Goal: Information Seeking & Learning: Learn about a topic

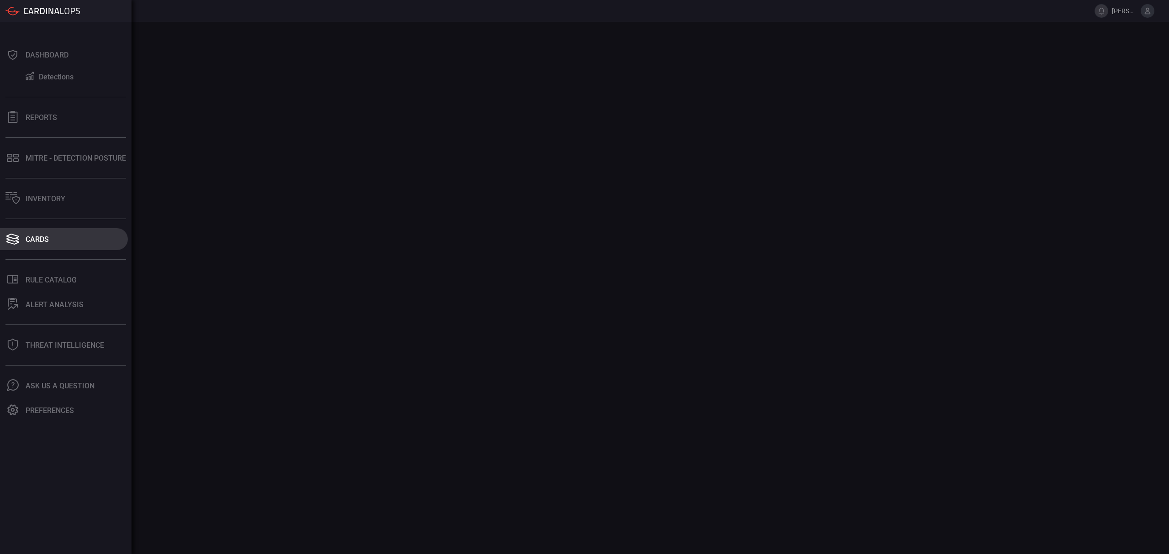
click at [17, 241] on icon at bounding box center [12, 239] width 15 height 13
click at [64, 274] on button ".st0_rule_catalog_icon{fill: currentColor;} Rule Catalog" at bounding box center [64, 280] width 128 height 22
click at [21, 235] on button "Cards" at bounding box center [64, 239] width 128 height 22
click at [17, 239] on icon at bounding box center [12, 239] width 13 height 5
click at [37, 243] on div "Cards" at bounding box center [37, 239] width 23 height 9
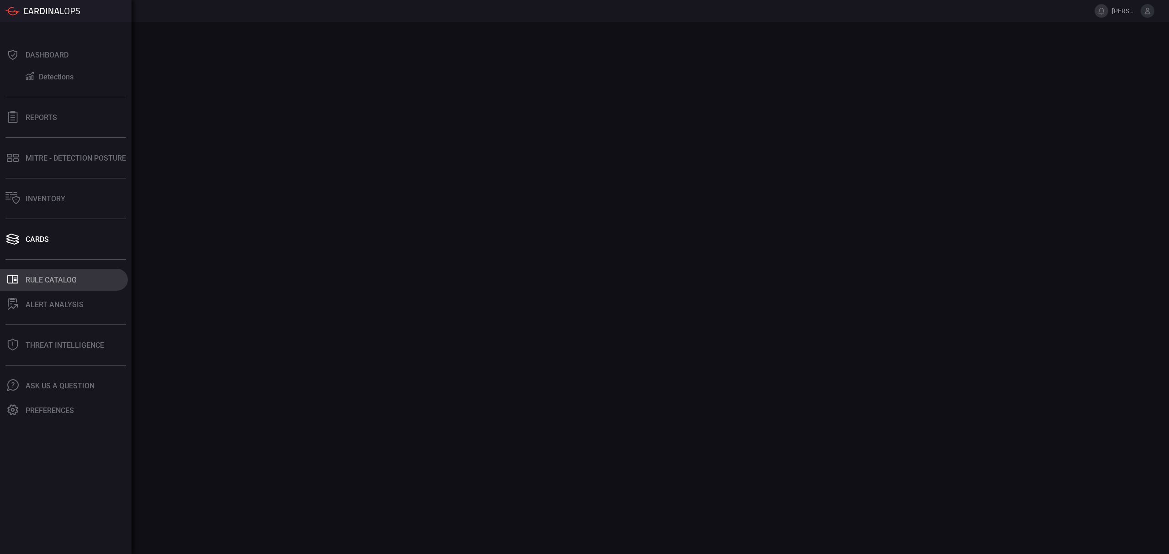
click at [45, 282] on div "Rule Catalog" at bounding box center [51, 280] width 51 height 9
click at [32, 200] on div "Inventory" at bounding box center [46, 198] width 40 height 9
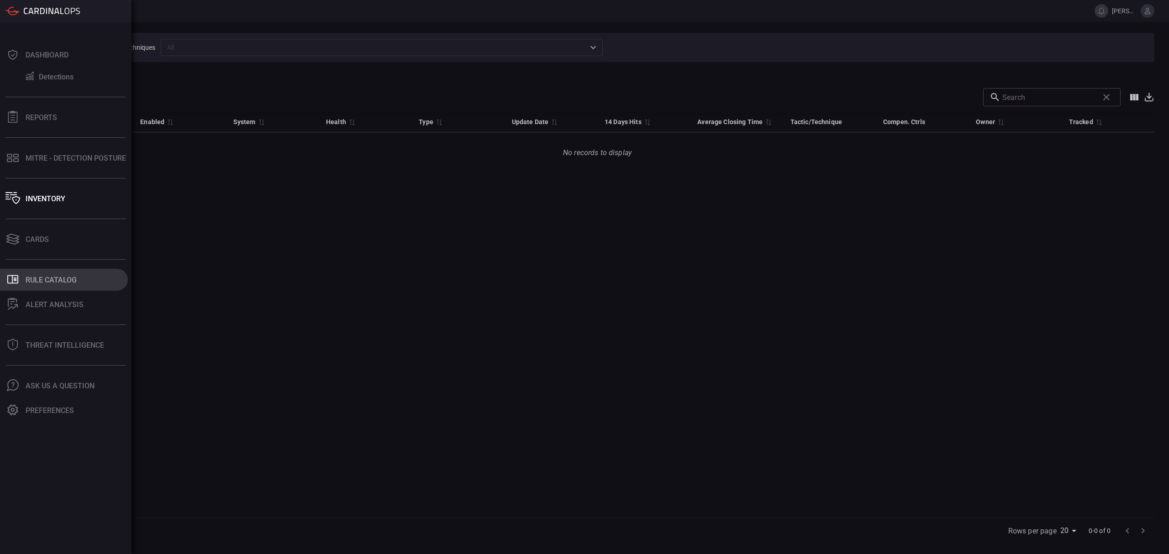
click at [50, 284] on button ".st0_rule_catalog_icon{fill: currentColor;} Rule Catalog" at bounding box center [64, 280] width 128 height 22
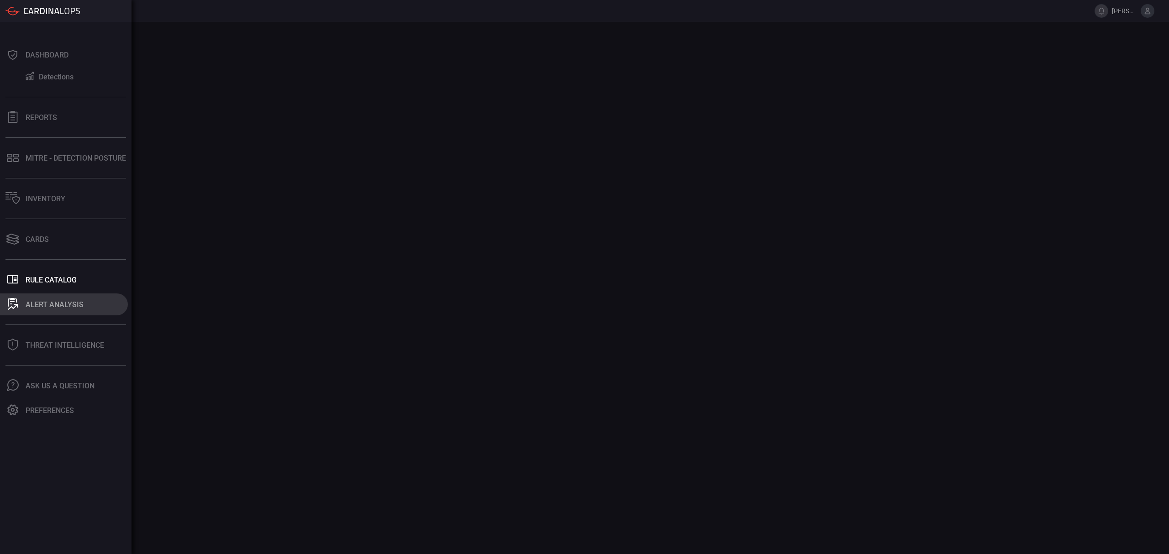
click at [37, 302] on div "ALERT ANALYSIS" at bounding box center [55, 304] width 58 height 9
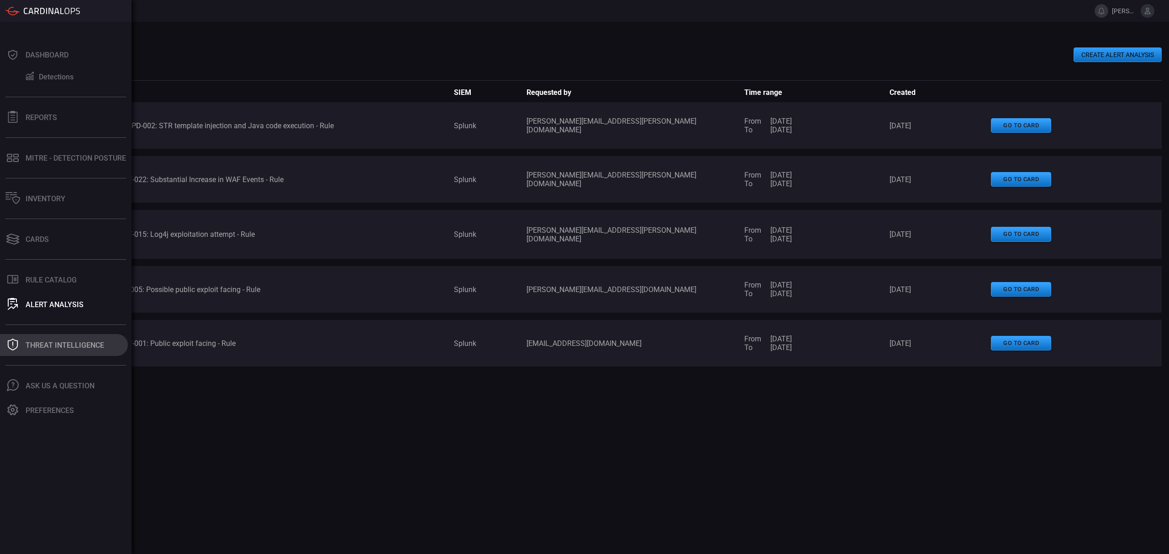
click at [68, 350] on button "Threat Intelligence" at bounding box center [64, 345] width 128 height 22
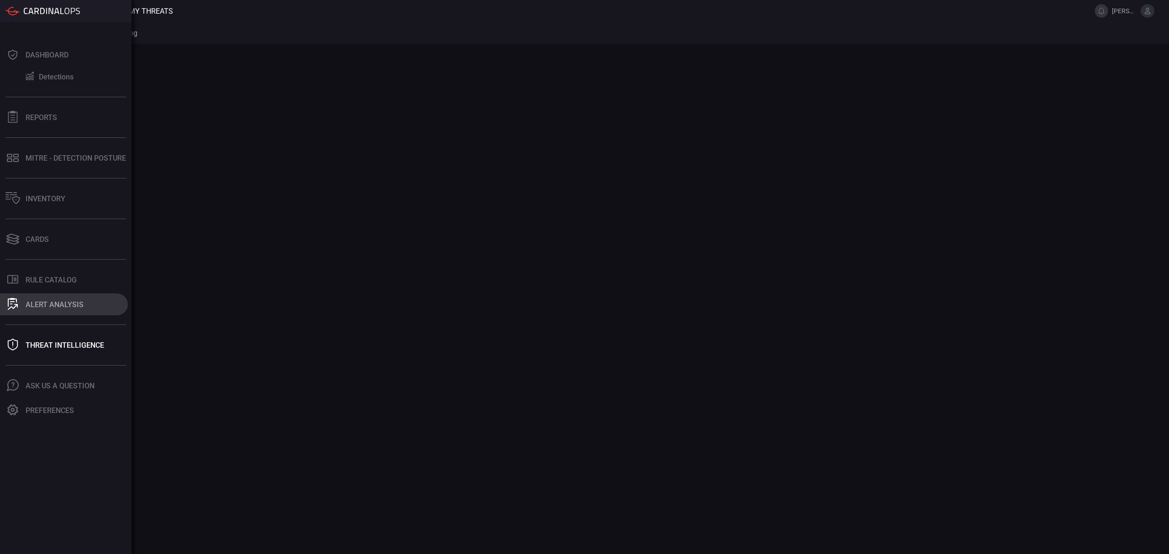
click at [64, 305] on div "ALERT ANALYSIS" at bounding box center [55, 304] width 58 height 9
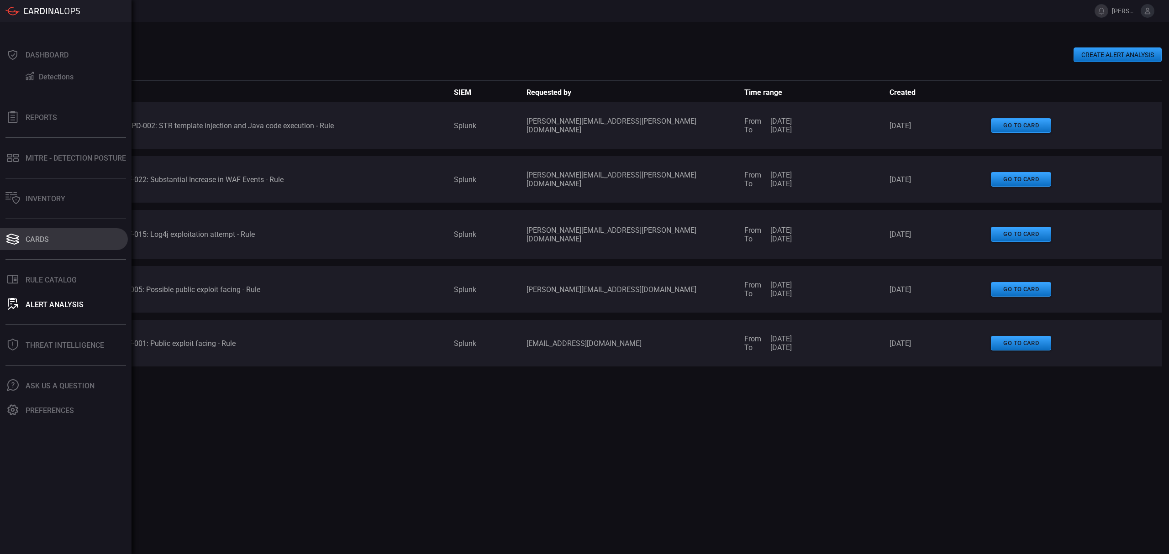
click at [37, 249] on button "Cards" at bounding box center [64, 239] width 128 height 22
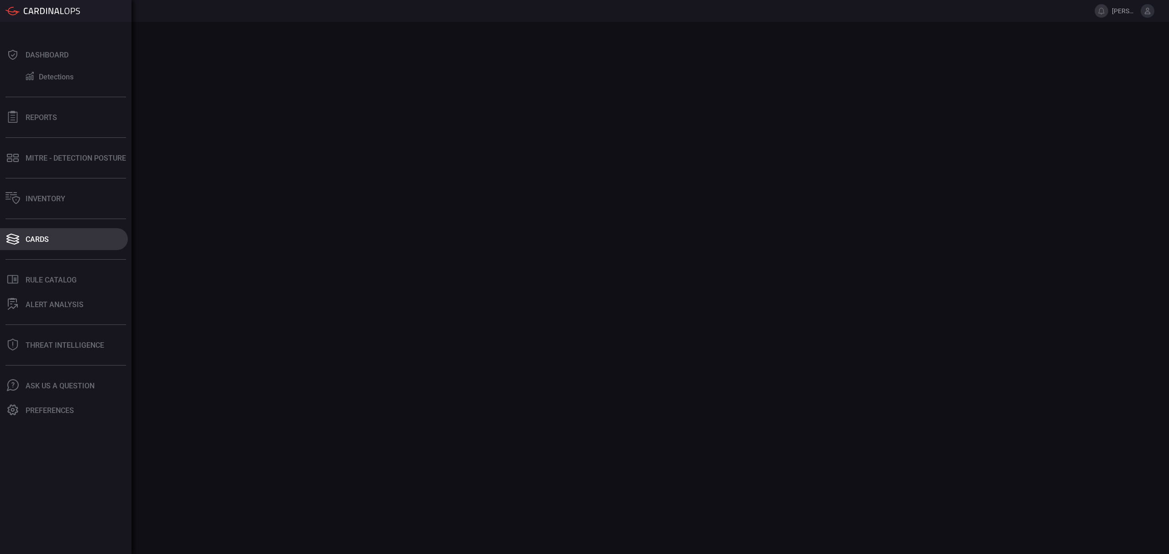
click at [32, 244] on button "Cards" at bounding box center [64, 239] width 128 height 22
click at [33, 242] on div "Cards" at bounding box center [37, 239] width 23 height 9
click at [61, 346] on div "Threat Intelligence" at bounding box center [65, 345] width 79 height 9
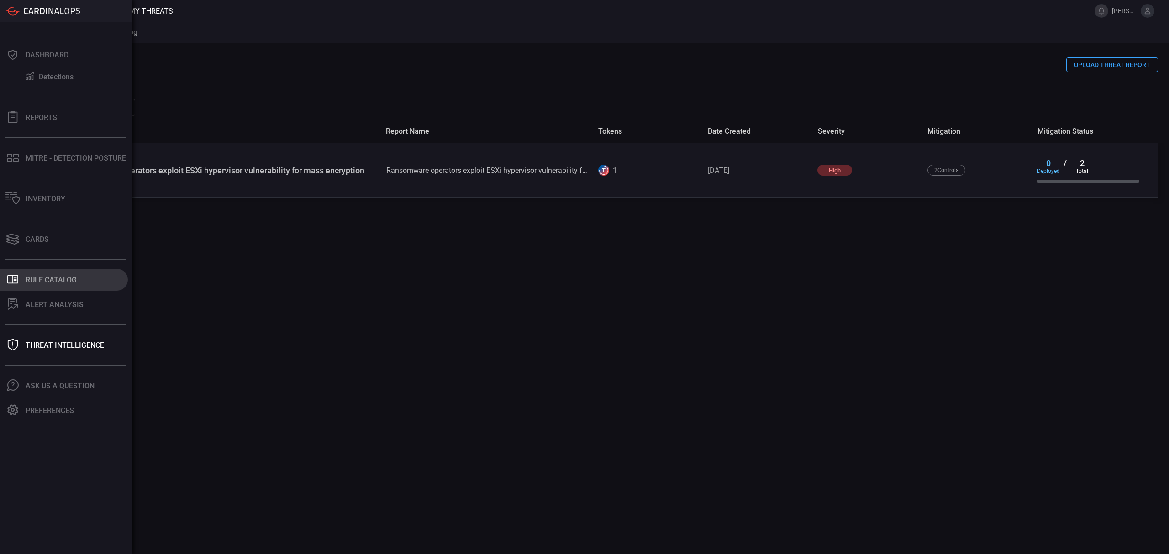
click at [52, 284] on button ".st0_rule_catalog_icon{fill: currentColor;} Rule Catalog" at bounding box center [64, 280] width 128 height 22
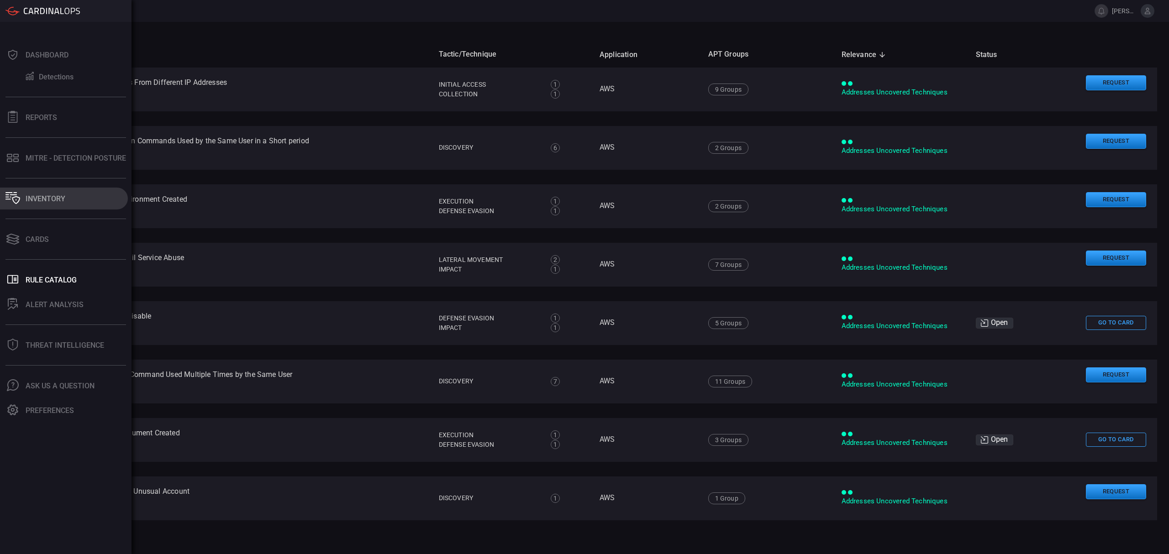
click at [41, 200] on div "Inventory" at bounding box center [46, 198] width 40 height 9
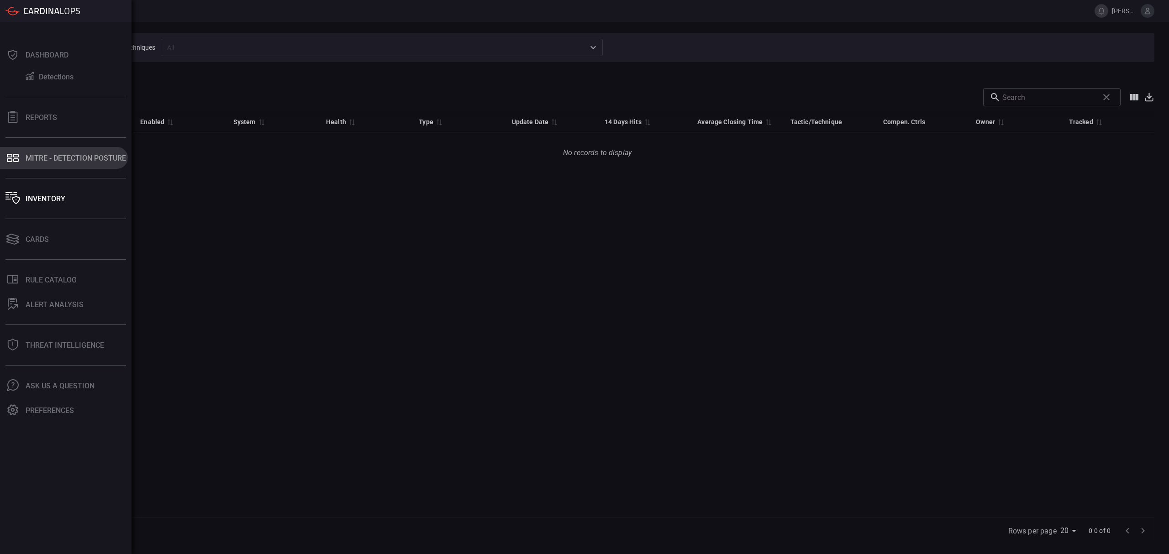
click at [48, 167] on button "MITRE - Detection Posture" at bounding box center [64, 158] width 128 height 22
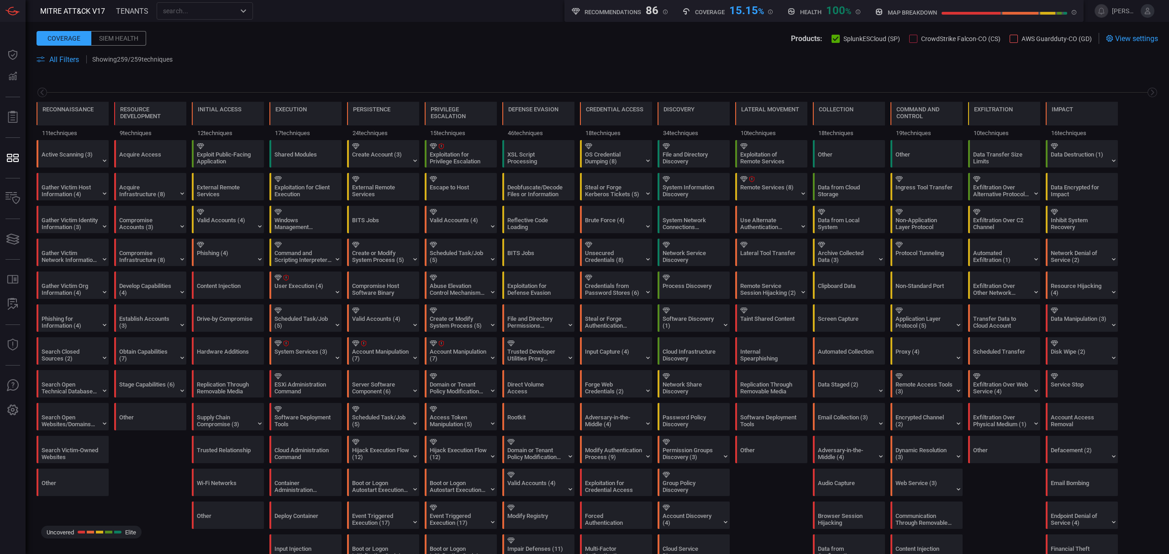
click at [59, 59] on span "All Filters" at bounding box center [64, 59] width 30 height 9
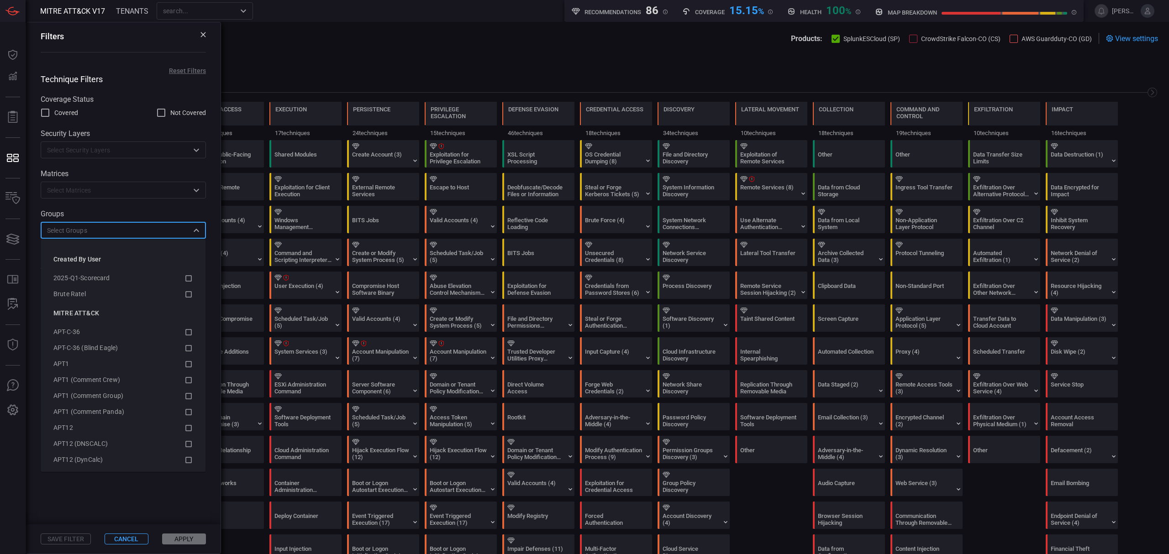
click at [101, 235] on input "text" at bounding box center [115, 230] width 145 height 11
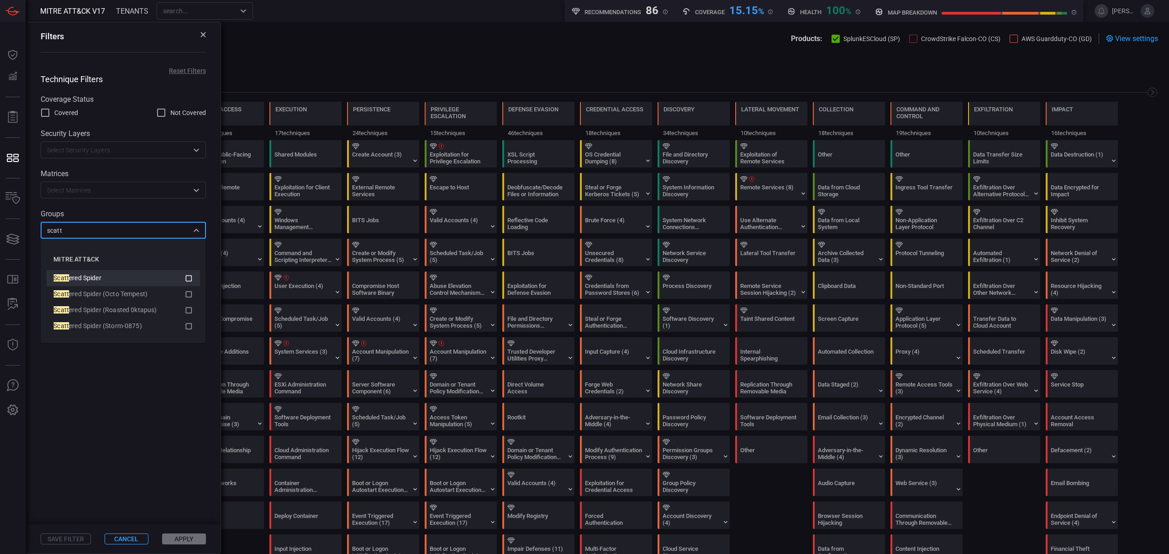
click at [105, 274] on div "Scatt ered Spider" at bounding box center [116, 278] width 126 height 10
type input "scatt"
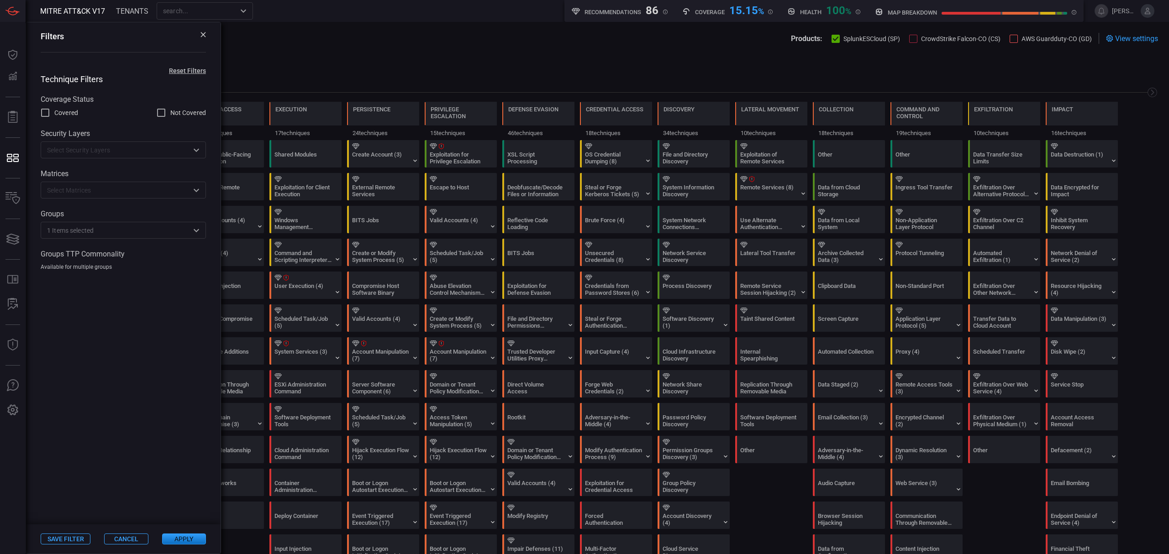
click at [187, 538] on button "Apply" at bounding box center [184, 539] width 44 height 11
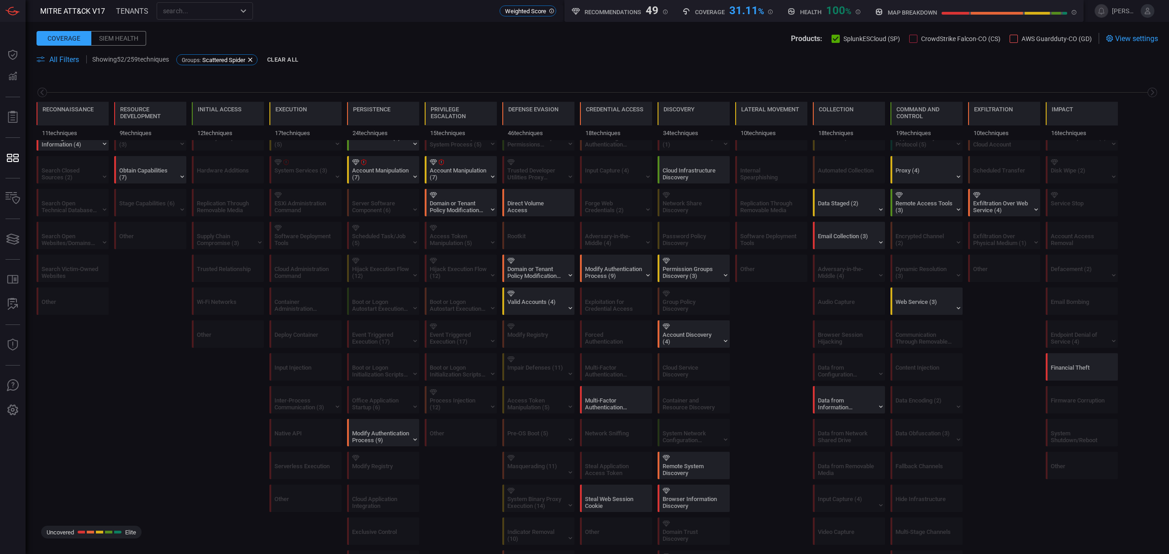
scroll to position [183, 0]
click at [722, 275] on icon at bounding box center [725, 273] width 7 height 7
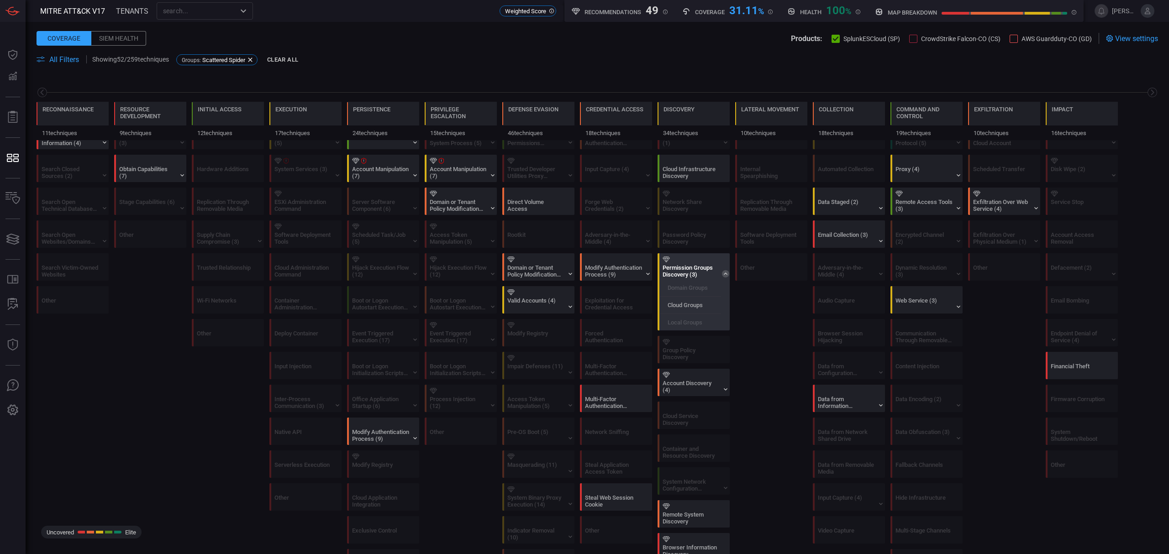
click at [703, 269] on div "Permission Groups Discovery (3)" at bounding box center [690, 271] width 57 height 14
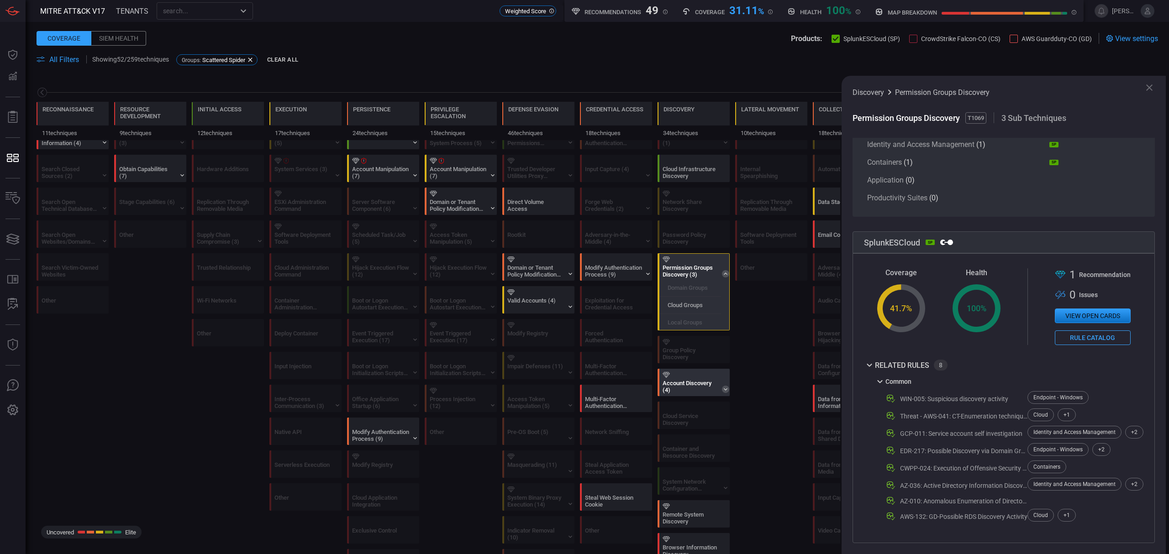
click at [722, 393] on icon at bounding box center [725, 389] width 7 height 7
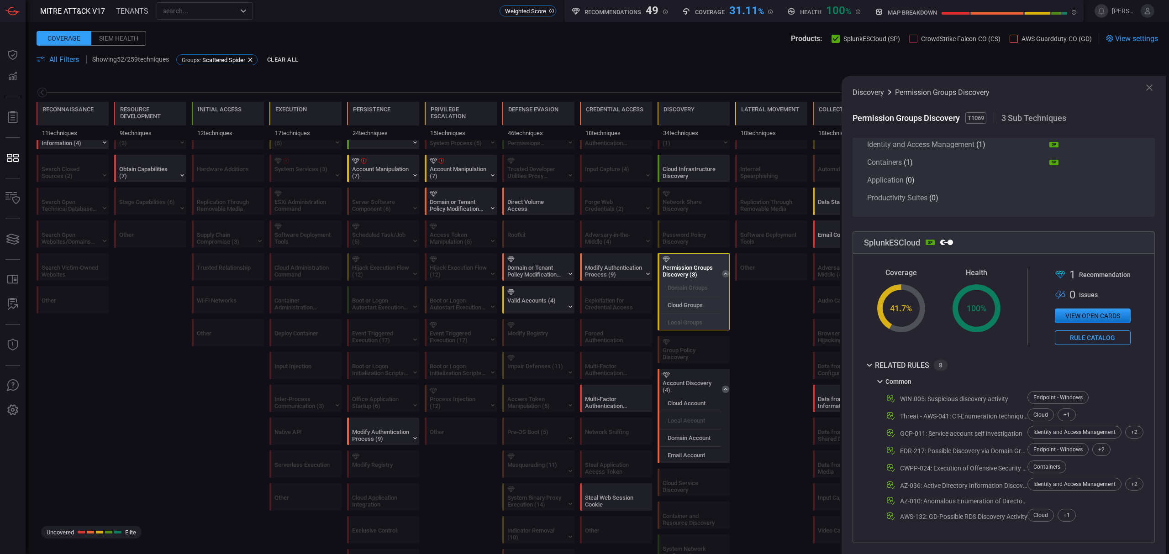
click at [689, 326] on label "Local Groups" at bounding box center [684, 322] width 35 height 7
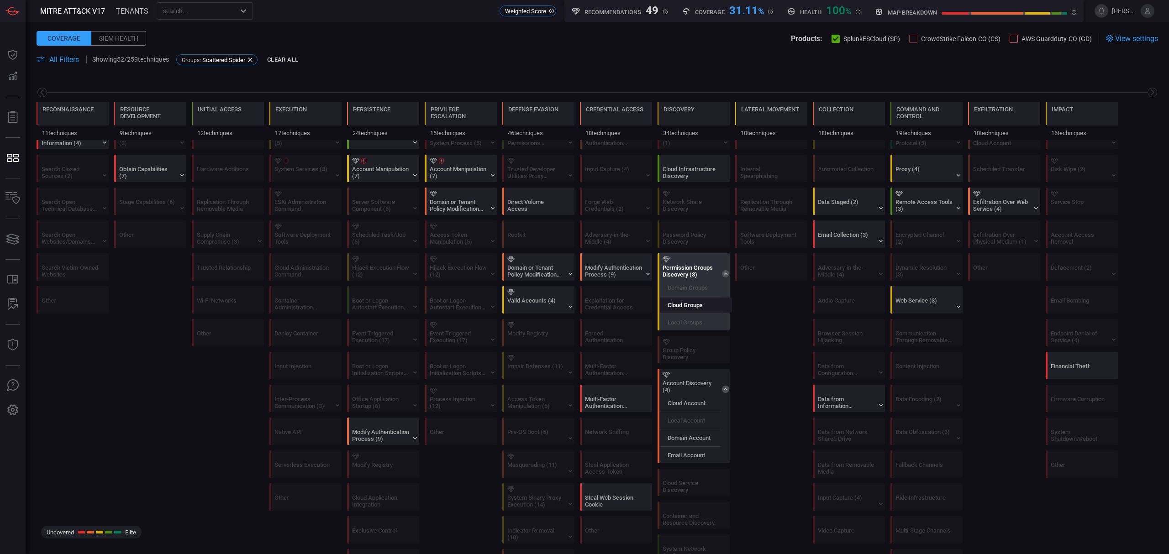
click at [689, 307] on label "Cloud Groups" at bounding box center [684, 305] width 35 height 7
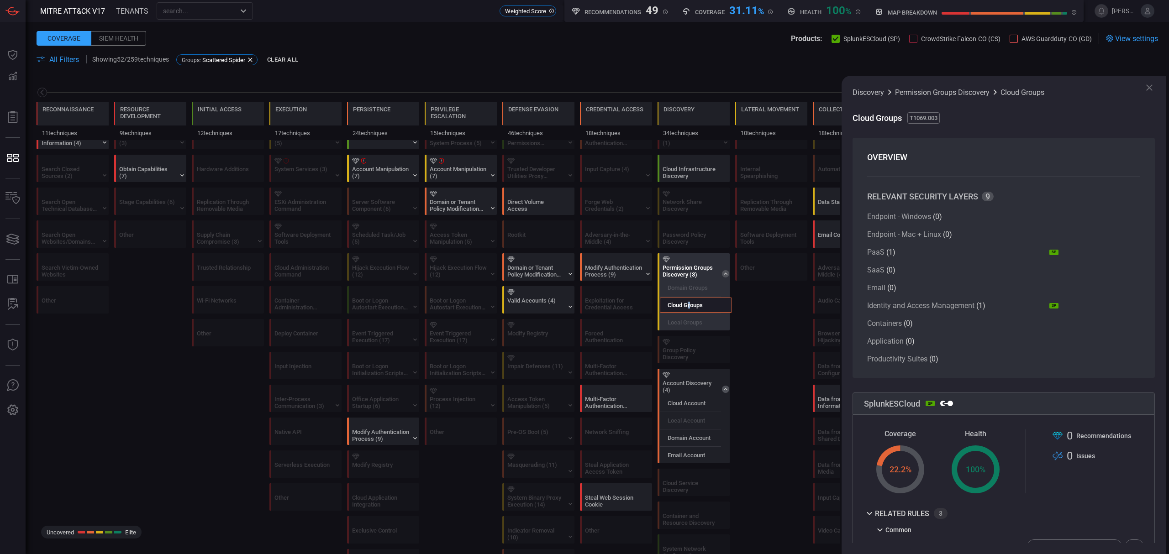
click at [689, 307] on label "Cloud Groups" at bounding box center [684, 305] width 35 height 7
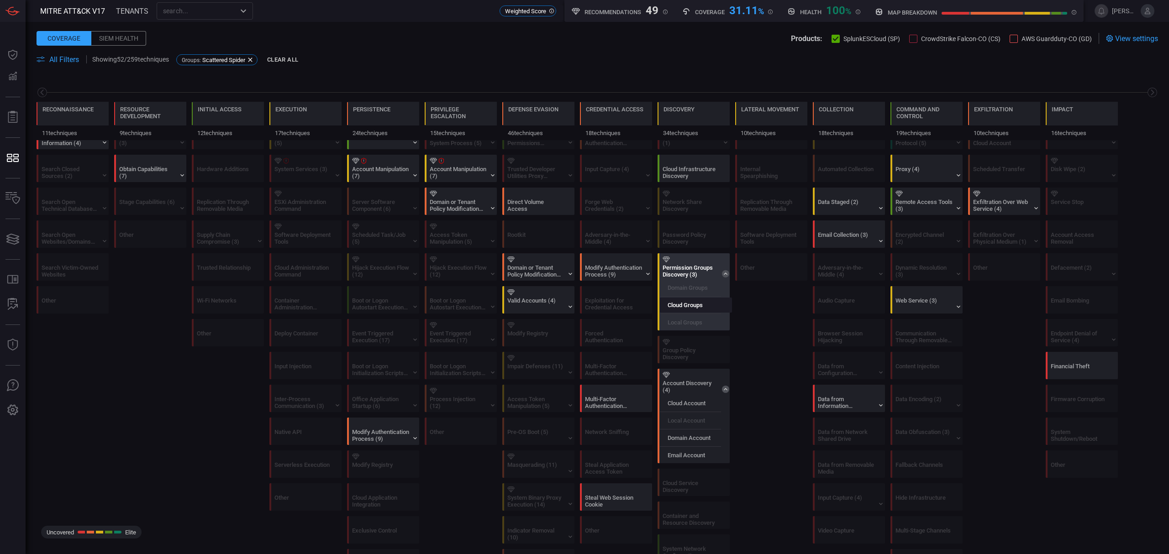
click at [689, 307] on label "Cloud Groups" at bounding box center [684, 305] width 35 height 7
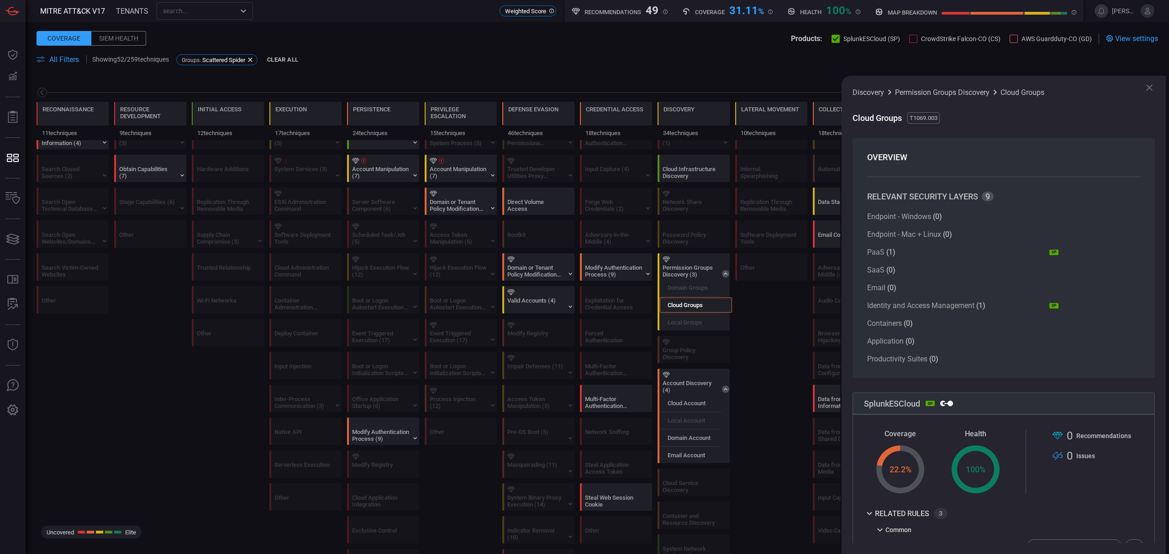
scroll to position [60, 0]
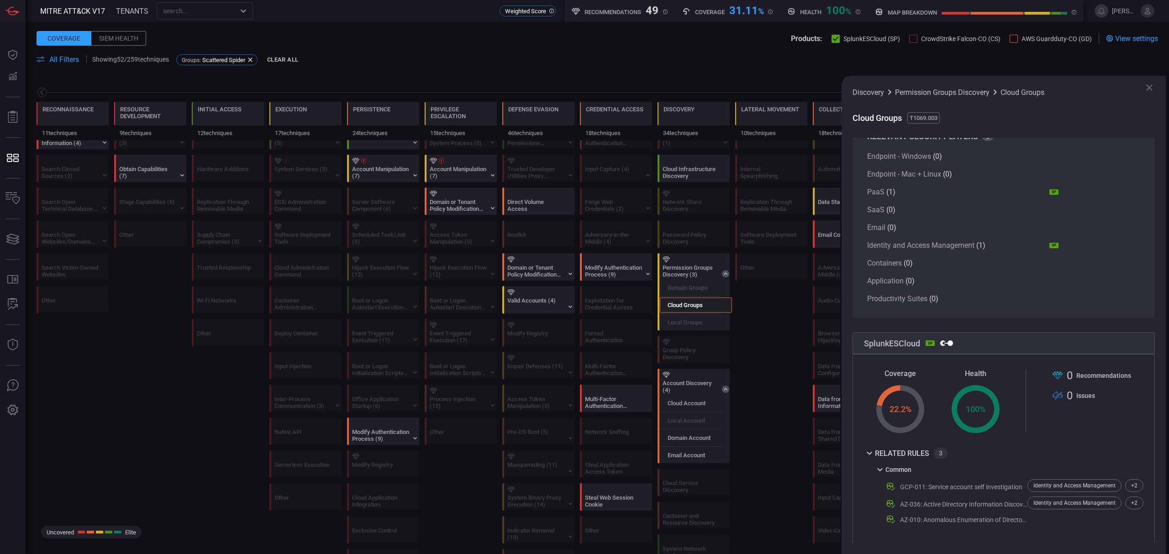
drag, startPoint x: 796, startPoint y: 392, endPoint x: 786, endPoint y: 386, distance: 11.8
drag, startPoint x: 743, startPoint y: 326, endPoint x: 752, endPoint y: 298, distance: 28.6
drag, startPoint x: 748, startPoint y: 305, endPoint x: 720, endPoint y: 289, distance: 31.9
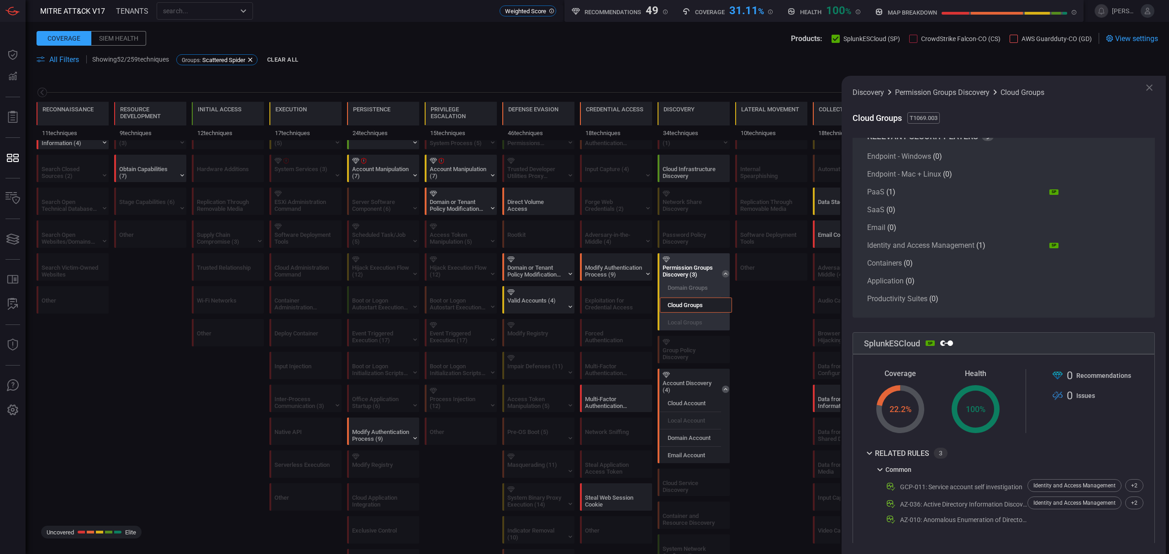
click at [725, 275] on icon at bounding box center [726, 274] width 4 height 2
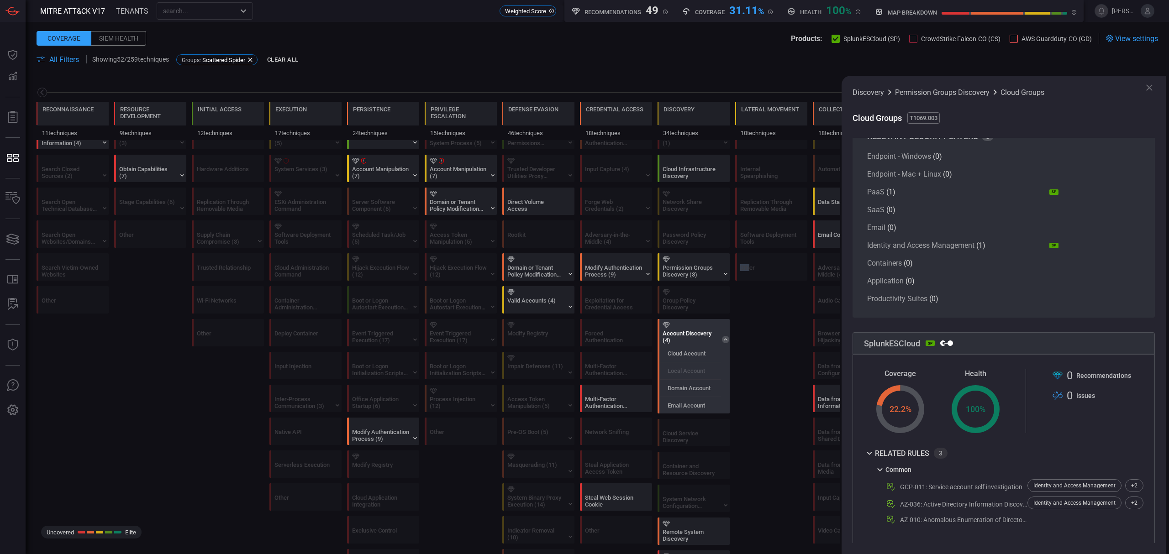
click at [727, 340] on icon at bounding box center [725, 339] width 7 height 7
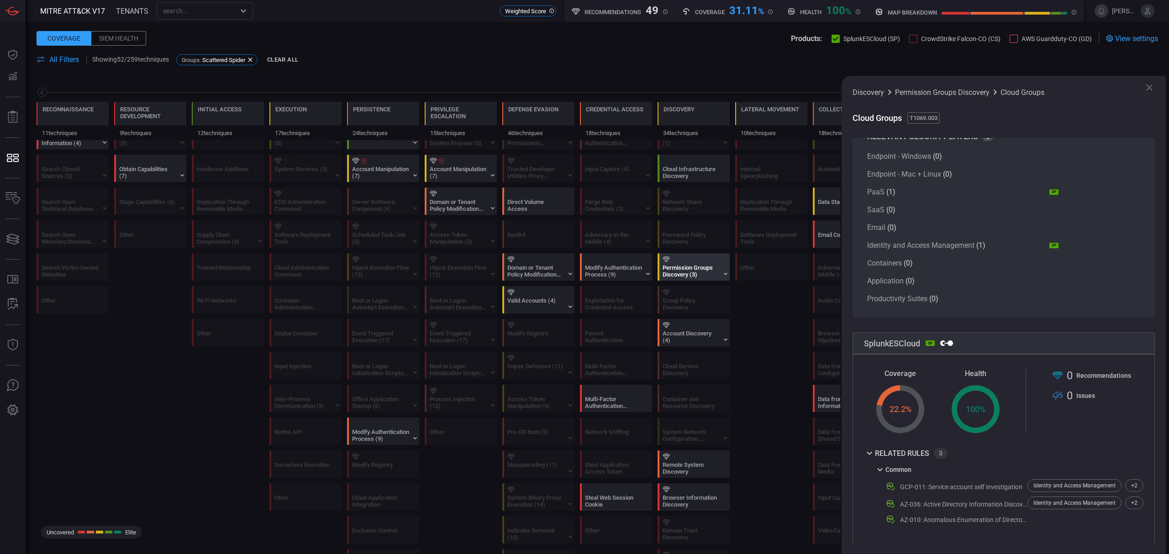
click at [678, 273] on div "Permission Groups Discovery (3)" at bounding box center [690, 271] width 57 height 14
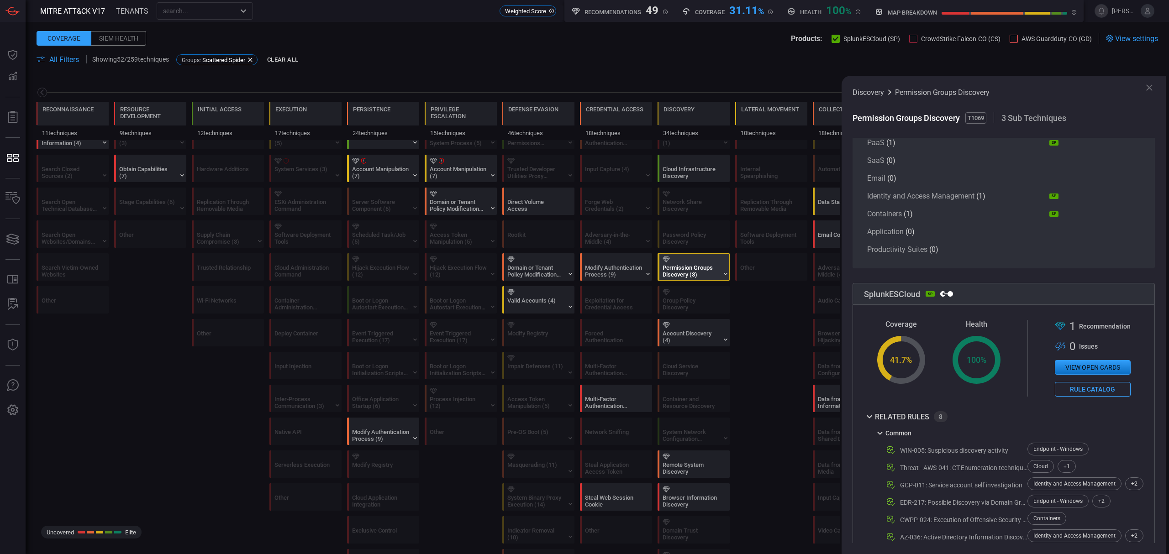
scroll to position [161, 0]
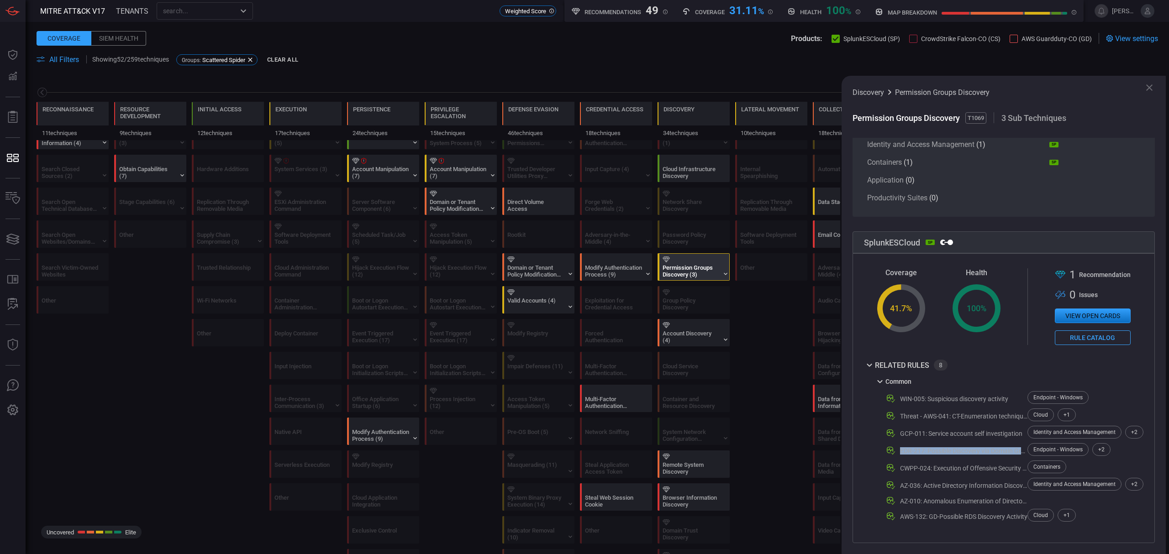
drag, startPoint x: 910, startPoint y: 452, endPoint x: 1026, endPoint y: 453, distance: 116.4
click at [1026, 453] on div "EDR-217: Possible Discovery via Domain Groups" at bounding box center [964, 450] width 128 height 7
click at [1055, 449] on div "Endpoint - Windows" at bounding box center [1057, 449] width 61 height 13
click at [995, 451] on div "EDR-217: Possible Discovery via Domain Groups" at bounding box center [964, 450] width 128 height 7
click at [996, 451] on div "EDR-217: Possible Discovery via Domain Groups" at bounding box center [964, 450] width 128 height 7
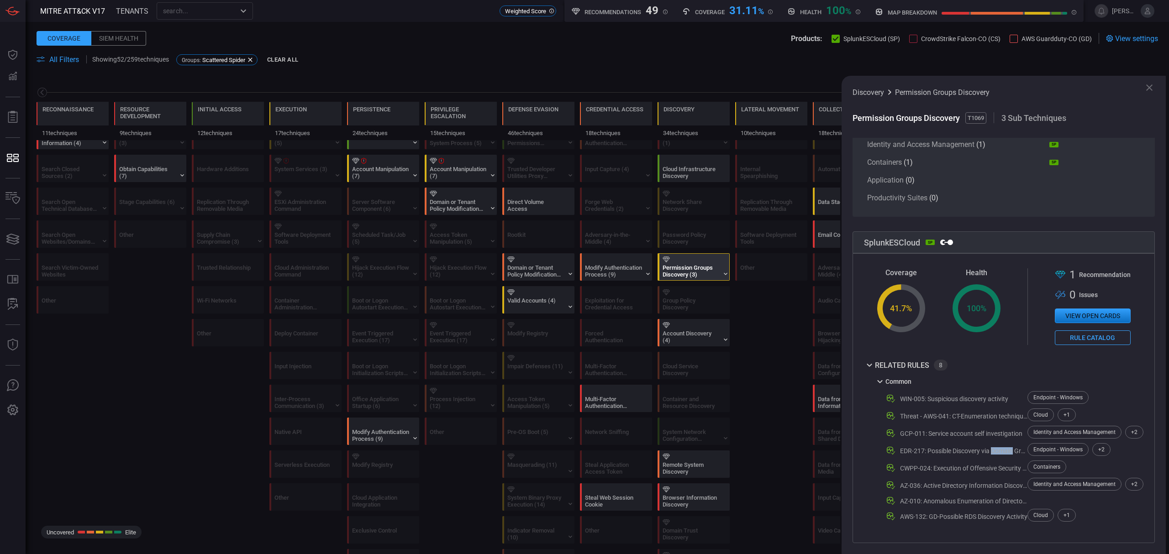
click at [996, 451] on div "EDR-217: Possible Discovery via Domain Groups" at bounding box center [964, 450] width 128 height 7
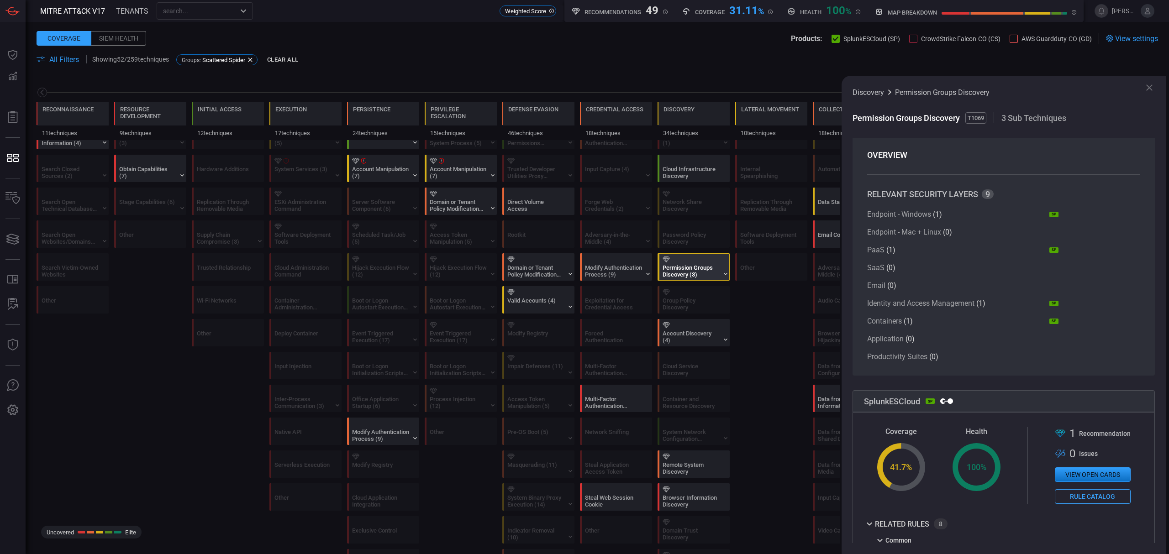
scroll to position [0, 0]
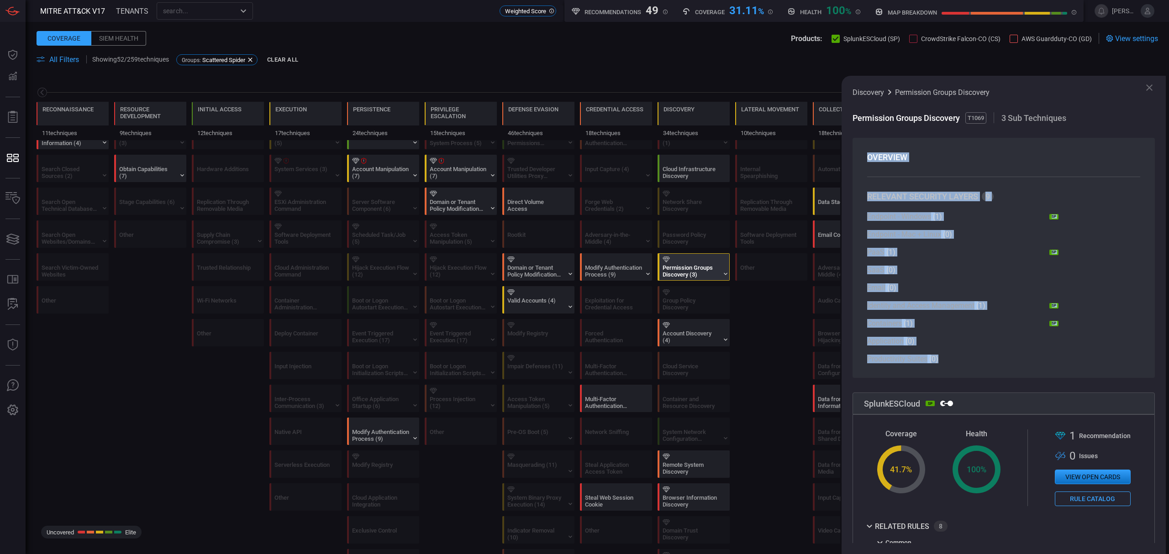
drag, startPoint x: 864, startPoint y: 156, endPoint x: 950, endPoint y: 366, distance: 226.5
click at [950, 366] on section "OVERVIEW RELEVANT SECURITY LAYERS 9 Endpoint - Windows ( 1 ) SP Endpoint - Mac …" at bounding box center [1003, 258] width 302 height 240
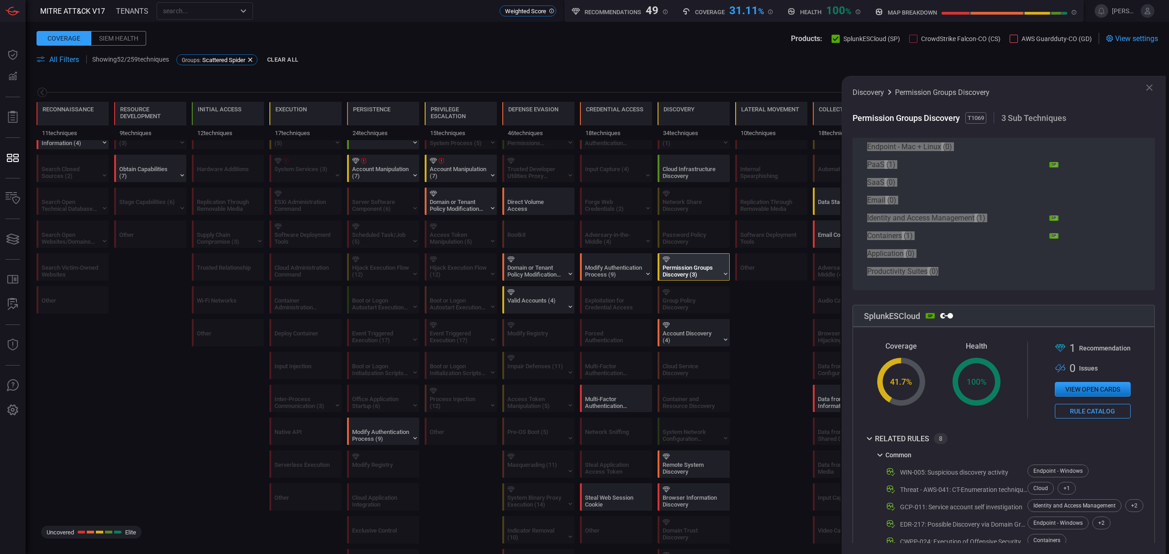
scroll to position [161, 0]
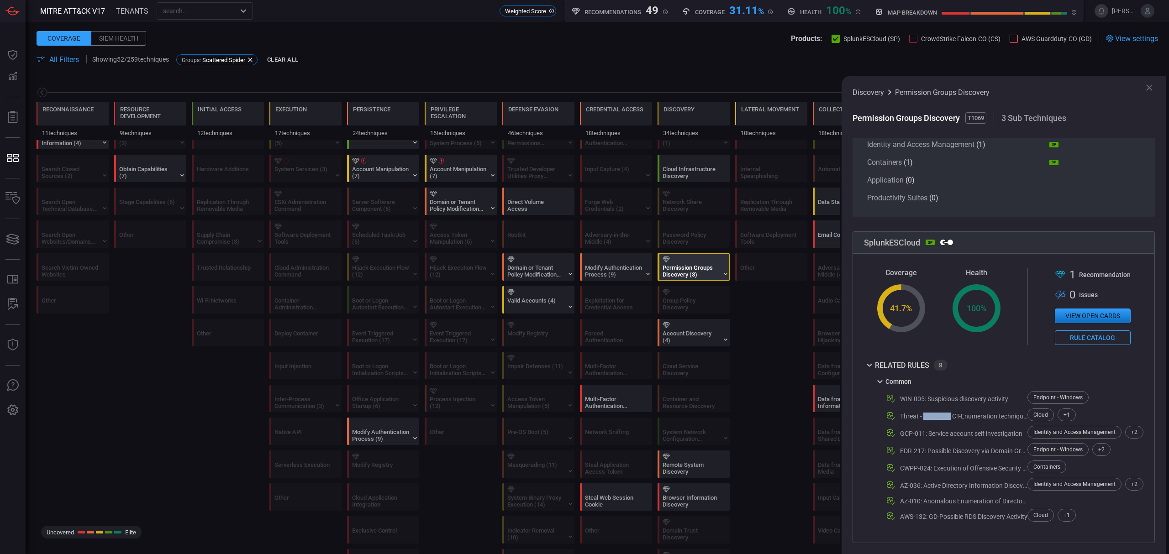
drag, startPoint x: 950, startPoint y: 413, endPoint x: 924, endPoint y: 415, distance: 25.6
click at [924, 415] on div "Threat - AWS-041: CT-Enumeration techniques - Rule" at bounding box center [964, 416] width 128 height 7
